Goal: Find specific page/section: Find specific page/section

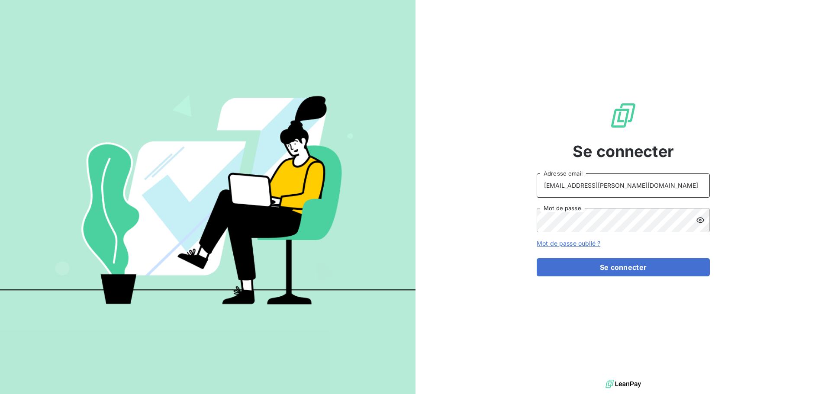
click at [647, 185] on input "[EMAIL_ADDRESS][PERSON_NAME][DOMAIN_NAME]" at bounding box center [623, 186] width 173 height 24
type input "[EMAIL_ADDRESS][PERSON_NAME][DOMAIN_NAME]"
click at [639, 274] on button "Se connecter" at bounding box center [623, 267] width 173 height 18
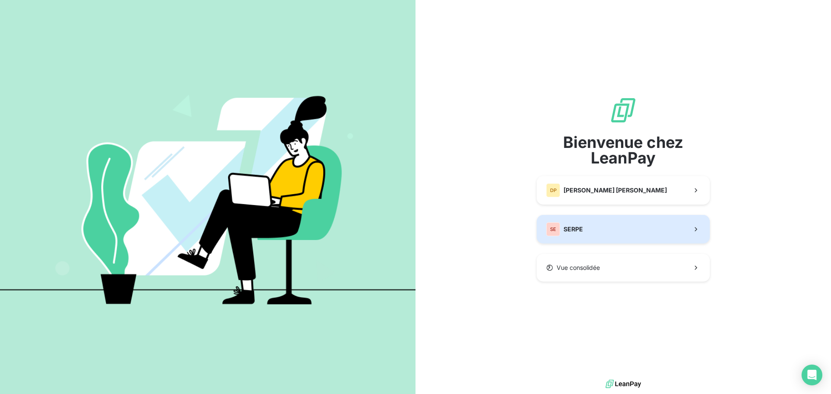
click at [597, 229] on button "SE SERPE" at bounding box center [623, 229] width 173 height 29
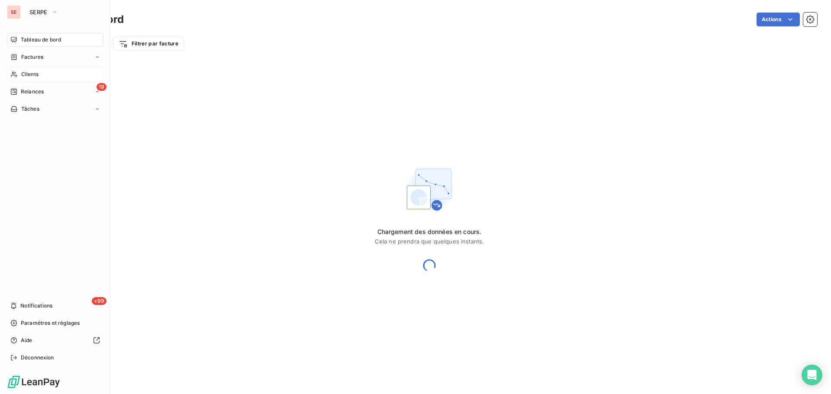
click at [26, 71] on span "Clients" at bounding box center [29, 75] width 17 height 8
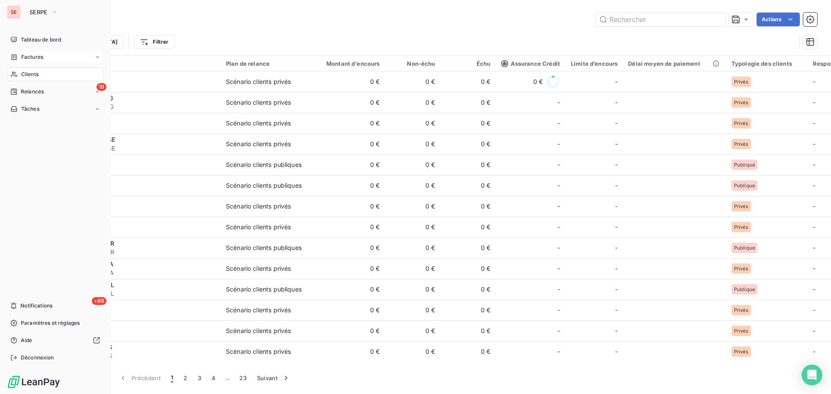
click at [28, 60] on span "Factures" at bounding box center [32, 57] width 22 height 8
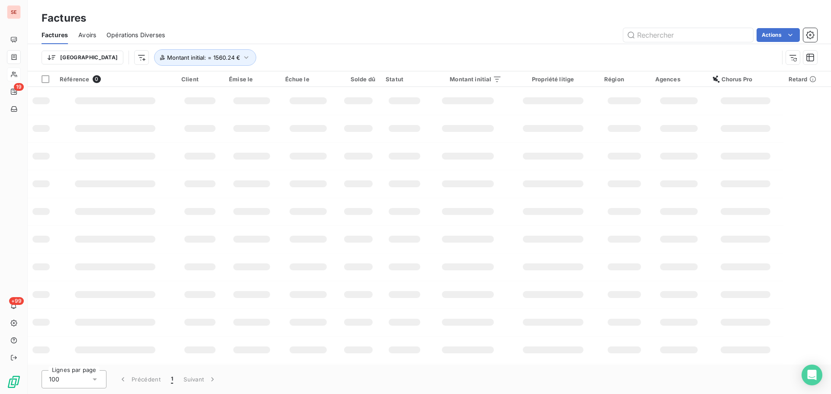
click at [625, 17] on div "Factures" at bounding box center [430, 18] width 804 height 16
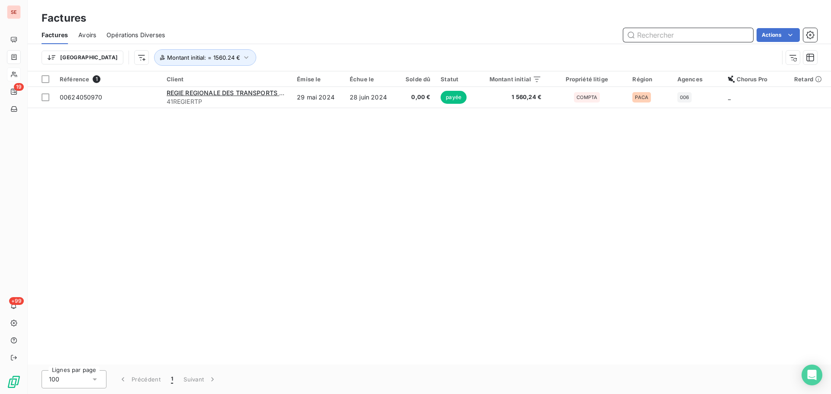
click at [688, 41] on input "text" at bounding box center [688, 35] width 130 height 14
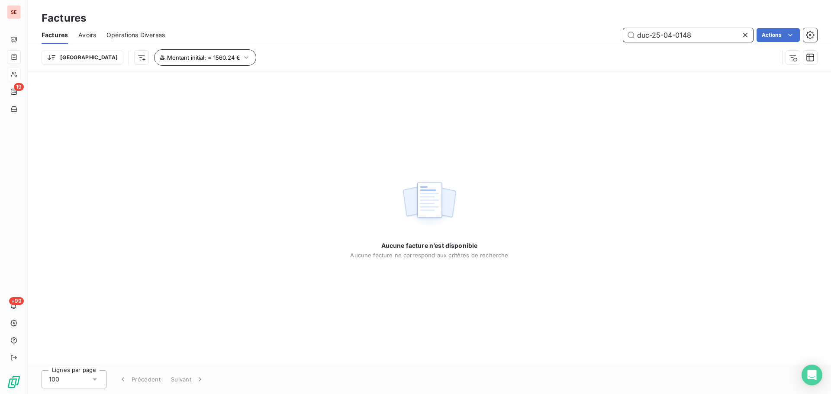
type input "duc-25-04-0148"
click at [183, 55] on span "Montant initial : = 1560.24 €" at bounding box center [203, 57] width 73 height 7
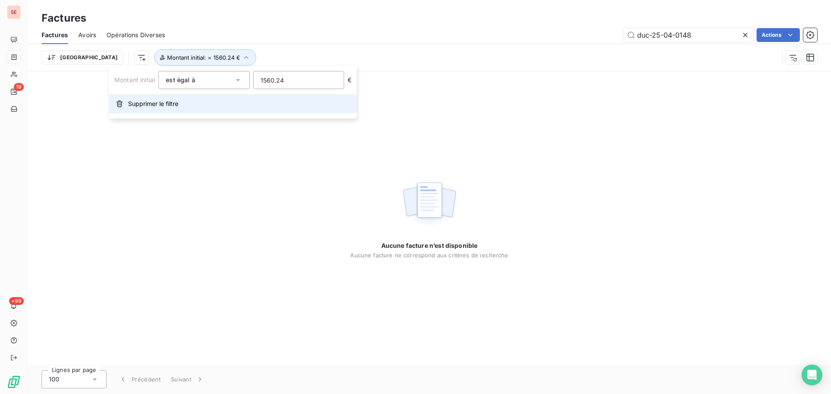
click at [189, 102] on button "Supprimer le filtre" at bounding box center [233, 103] width 248 height 19
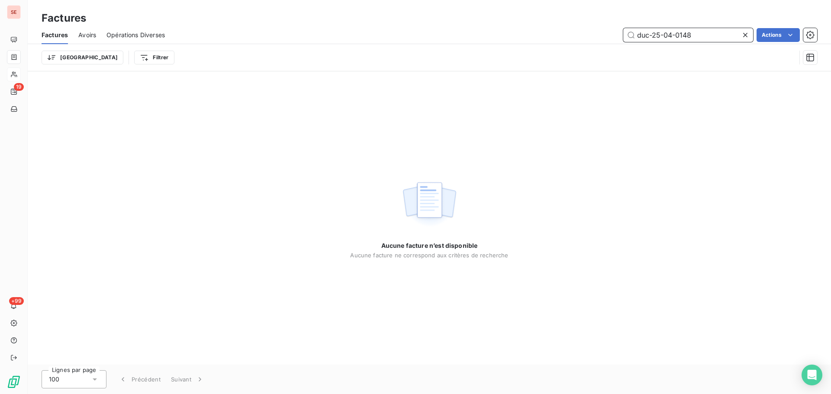
click at [664, 35] on input "duc-25-04-0148" at bounding box center [688, 35] width 130 height 14
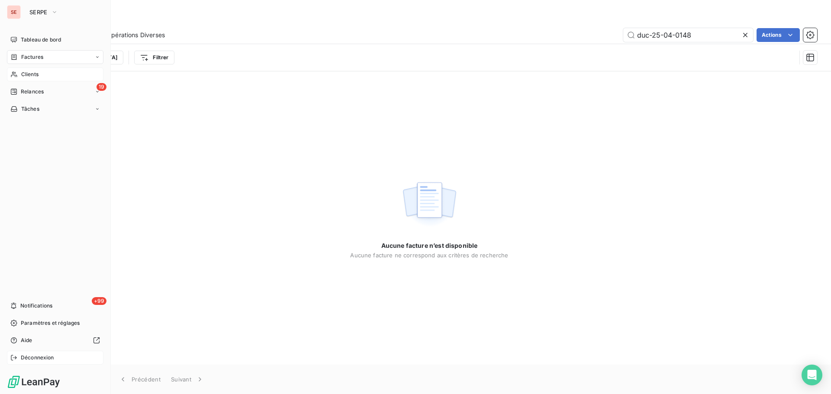
click at [37, 354] on span "Déconnexion" at bounding box center [37, 358] width 33 height 8
